Goal: Information Seeking & Learning: Find specific fact

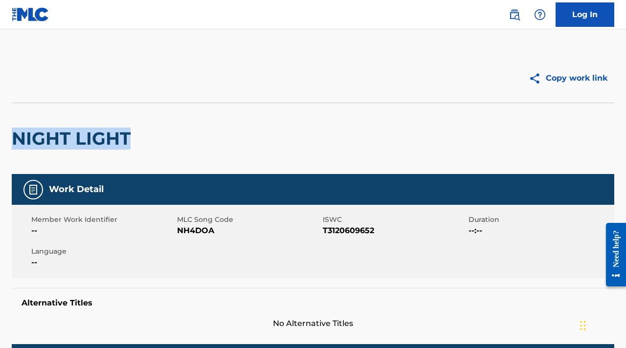
drag, startPoint x: 190, startPoint y: 145, endPoint x: -2, endPoint y: 135, distance: 192.1
click at [0, 135] on html "Log In Copy work link NIGHT LIGHT Work Detail Member Work Identifier -- MLC Son…" at bounding box center [313, 174] width 626 height 348
copy h2 "NIGHT LIGHT"
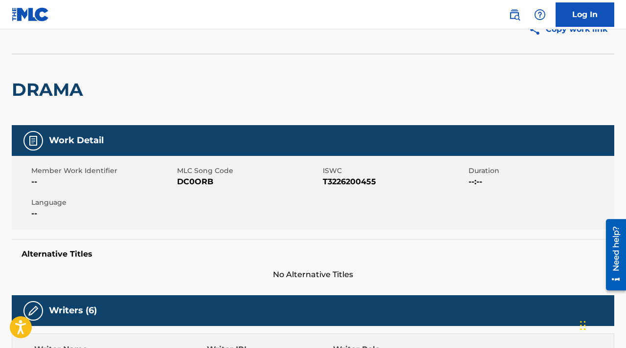
scroll to position [196, 0]
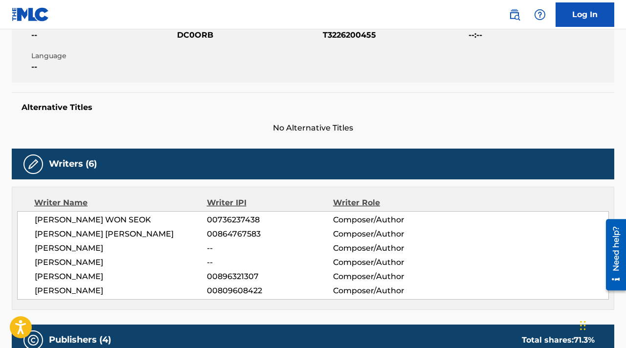
click at [85, 218] on span "[PERSON_NAME] WON SEOK" at bounding box center [121, 220] width 172 height 12
copy span "SEOK"
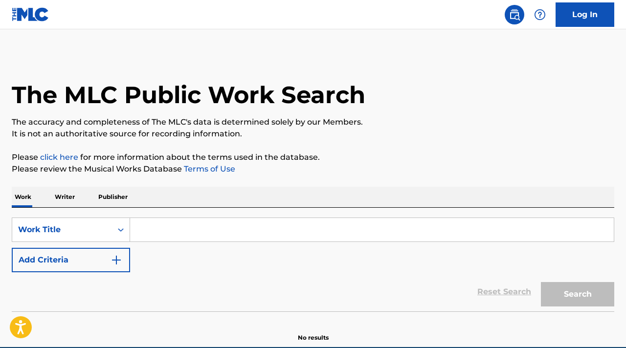
click at [265, 235] on input "Search Form" at bounding box center [372, 229] width 484 height 23
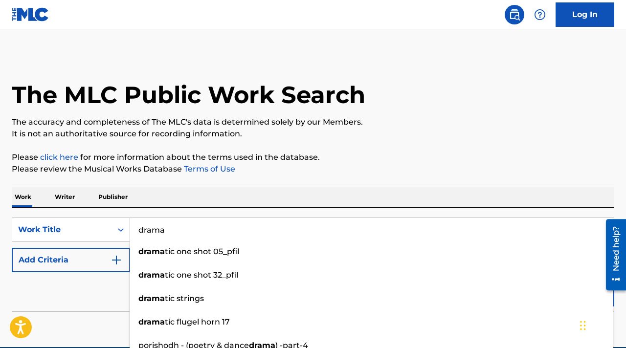
type input "drama"
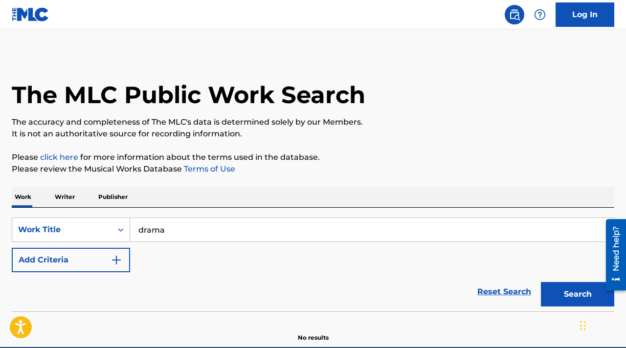
click at [87, 287] on div "Reset Search Search" at bounding box center [313, 292] width 603 height 39
click at [99, 264] on button "Add Criteria" at bounding box center [71, 260] width 118 height 24
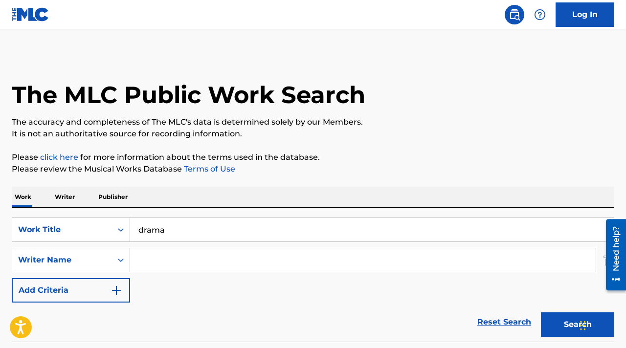
click at [170, 263] on input "Search Form" at bounding box center [363, 260] width 466 height 23
paste input "SEOK"
type input "SEOK"
click at [546, 319] on button "Search" at bounding box center [577, 325] width 73 height 24
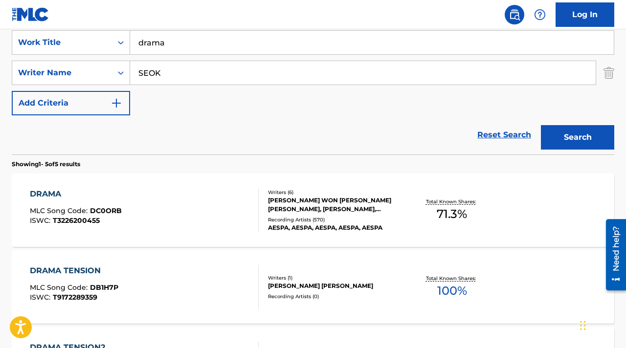
scroll to position [196, 0]
